Goal: Find specific page/section: Find specific page/section

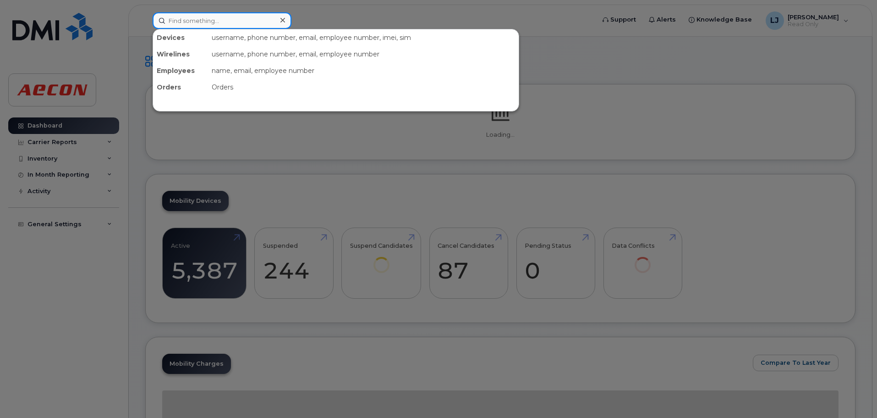
drag, startPoint x: 0, startPoint y: 0, endPoint x: 227, endPoint y: 17, distance: 227.5
click at [227, 17] on input at bounding box center [222, 20] width 139 height 17
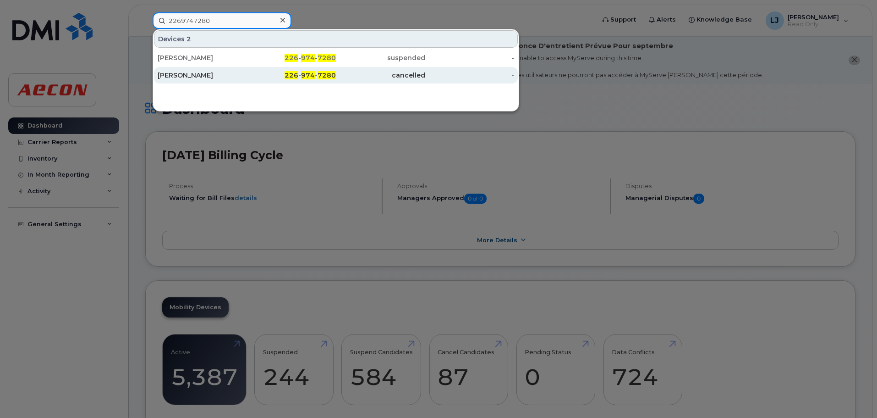
type input "2269747280"
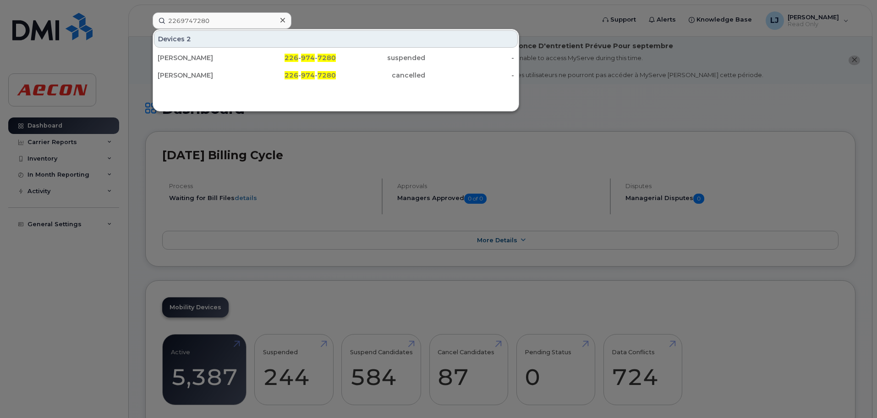
drag, startPoint x: 182, startPoint y: 76, endPoint x: 223, endPoint y: 105, distance: 49.7
click at [182, 76] on div "[PERSON_NAME]" at bounding box center [202, 75] width 89 height 9
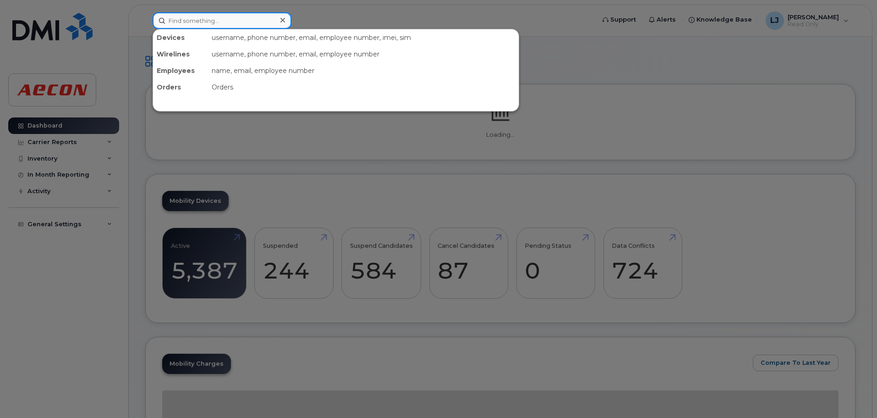
click at [218, 26] on input at bounding box center [222, 20] width 139 height 17
paste input "[PHONE_NUMBER]"
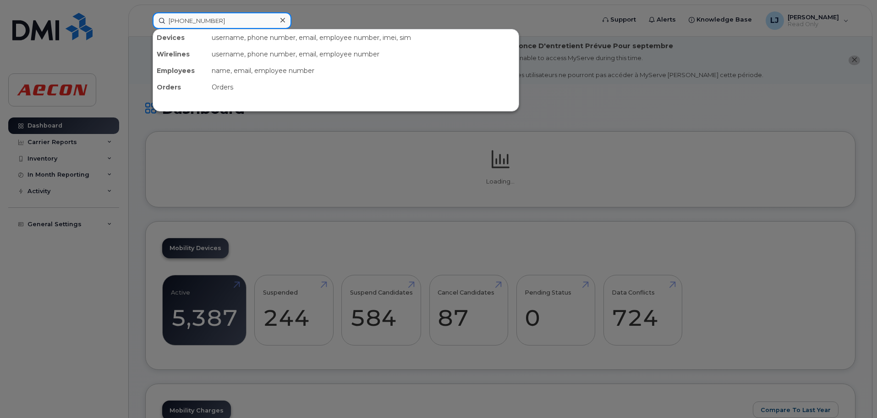
type input "[PHONE_NUMBER]"
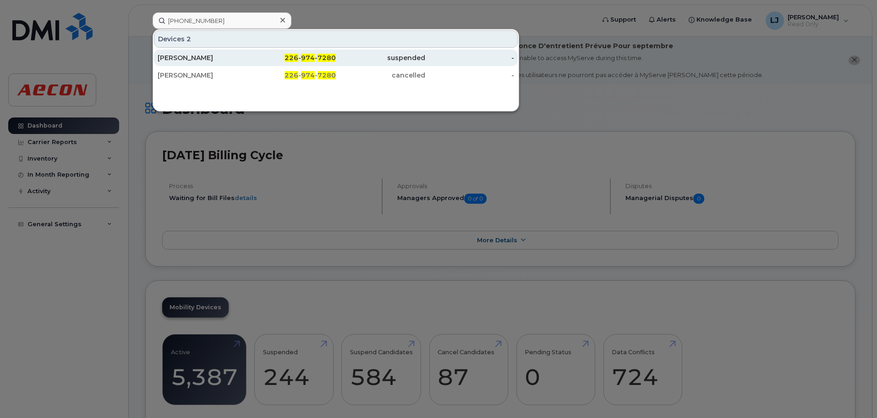
drag, startPoint x: 232, startPoint y: 55, endPoint x: 246, endPoint y: 58, distance: 13.9
click at [231, 55] on div "[PERSON_NAME]" at bounding box center [202, 57] width 89 height 9
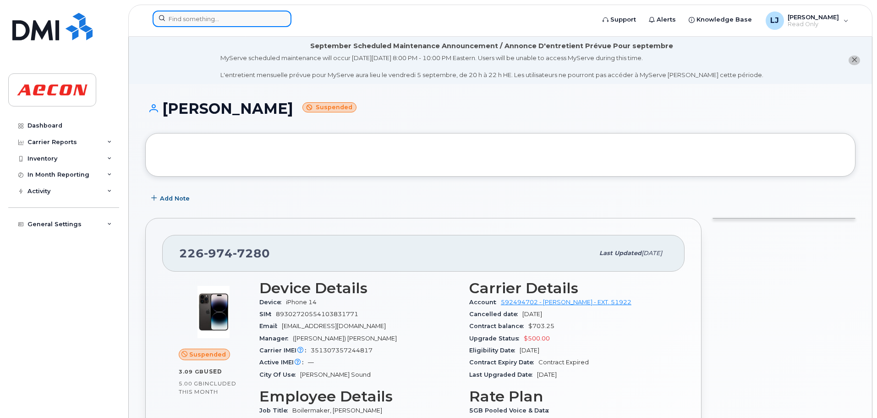
click at [234, 19] on input at bounding box center [222, 19] width 139 height 17
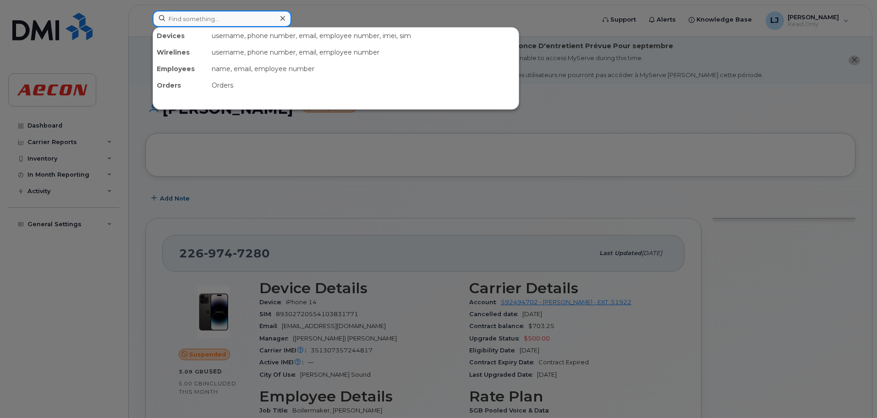
paste input "[PHONE_NUMBER]"
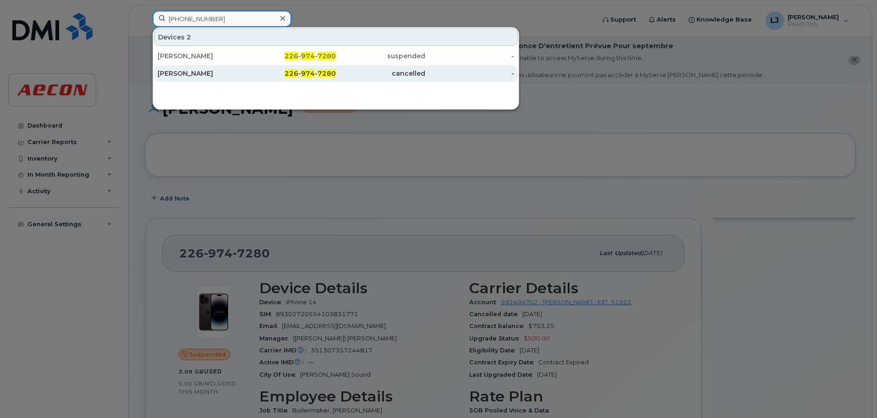
type input "[PHONE_NUMBER]"
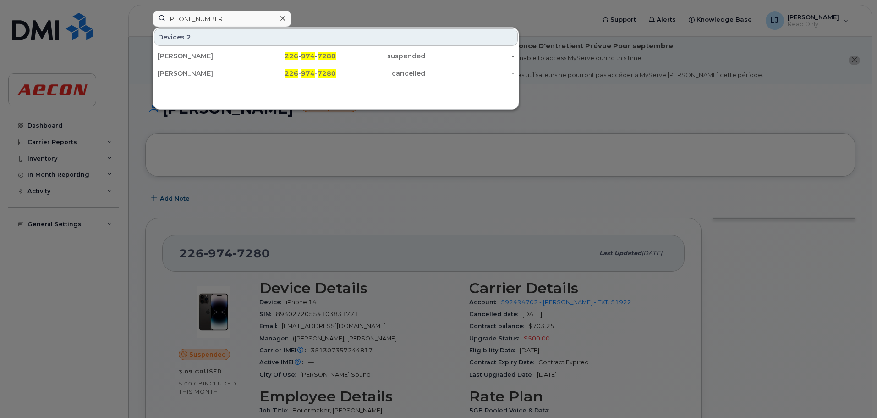
drag, startPoint x: 411, startPoint y: 73, endPoint x: 381, endPoint y: 89, distance: 34.0
click at [411, 73] on div "cancelled" at bounding box center [380, 73] width 89 height 9
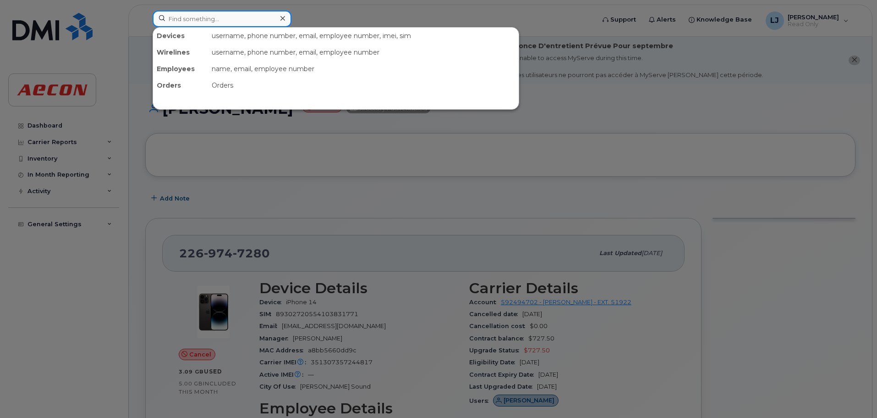
click at [220, 18] on input at bounding box center [222, 19] width 139 height 17
paste input "[PHONE_NUMBER]"
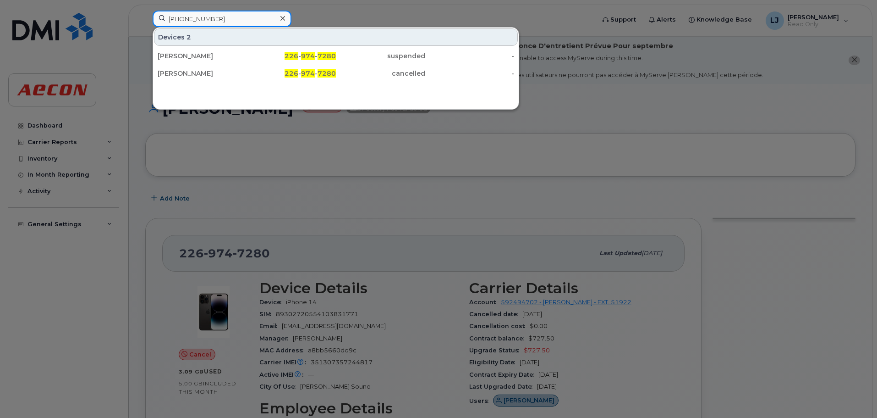
type input "[PHONE_NUMBER]"
